Goal: Transaction & Acquisition: Subscribe to service/newsletter

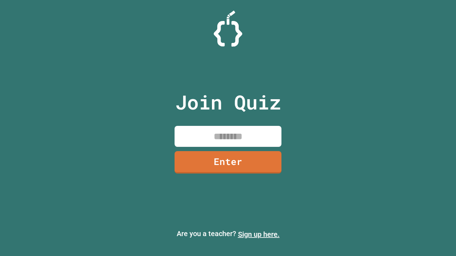
click at [258, 235] on link "Sign up here." at bounding box center [259, 234] width 42 height 9
